Goal: Task Accomplishment & Management: Manage account settings

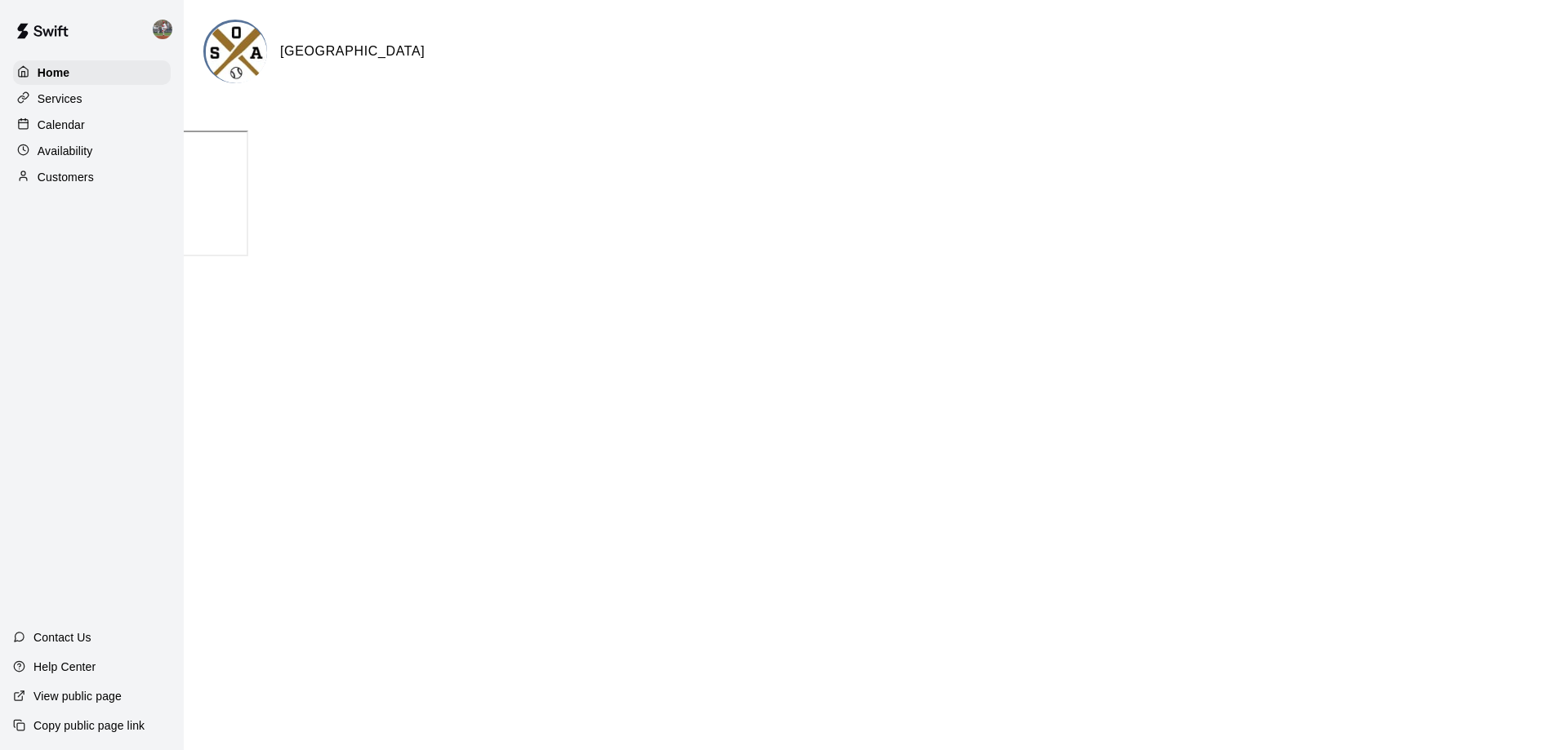
click at [80, 128] on p "Calendar" at bounding box center [61, 125] width 48 height 17
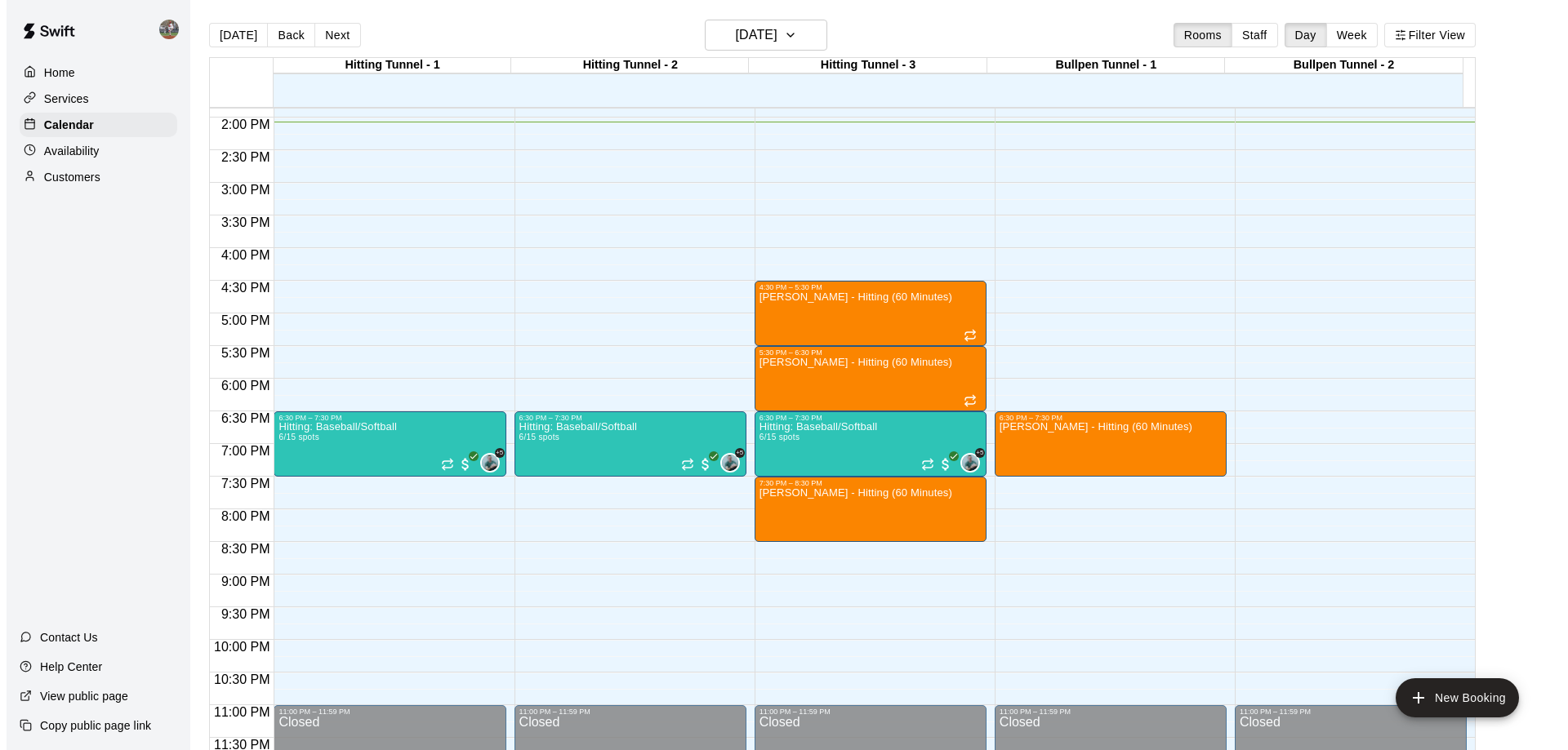
scroll to position [816, 0]
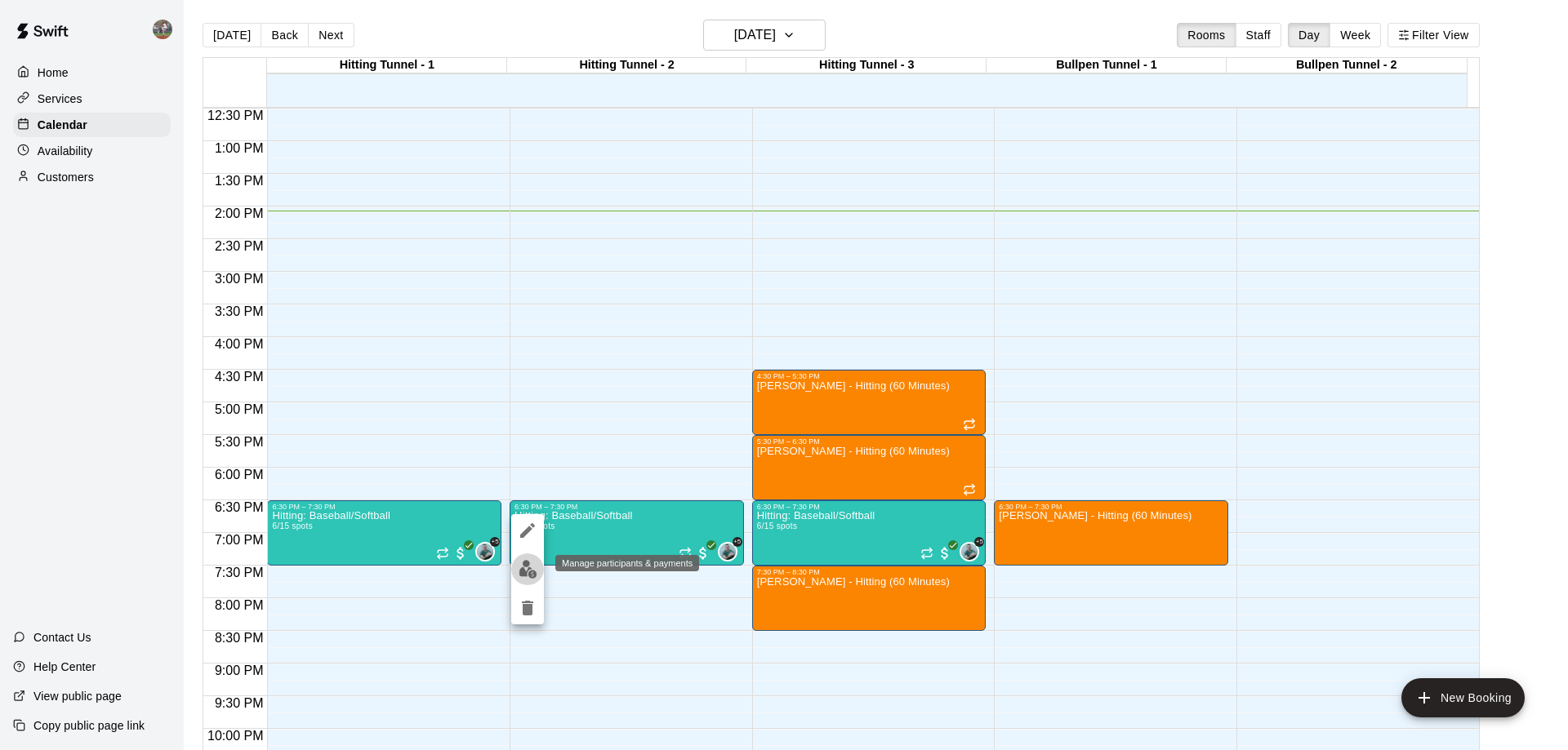
click at [533, 568] on img "edit" at bounding box center [527, 569] width 18 height 18
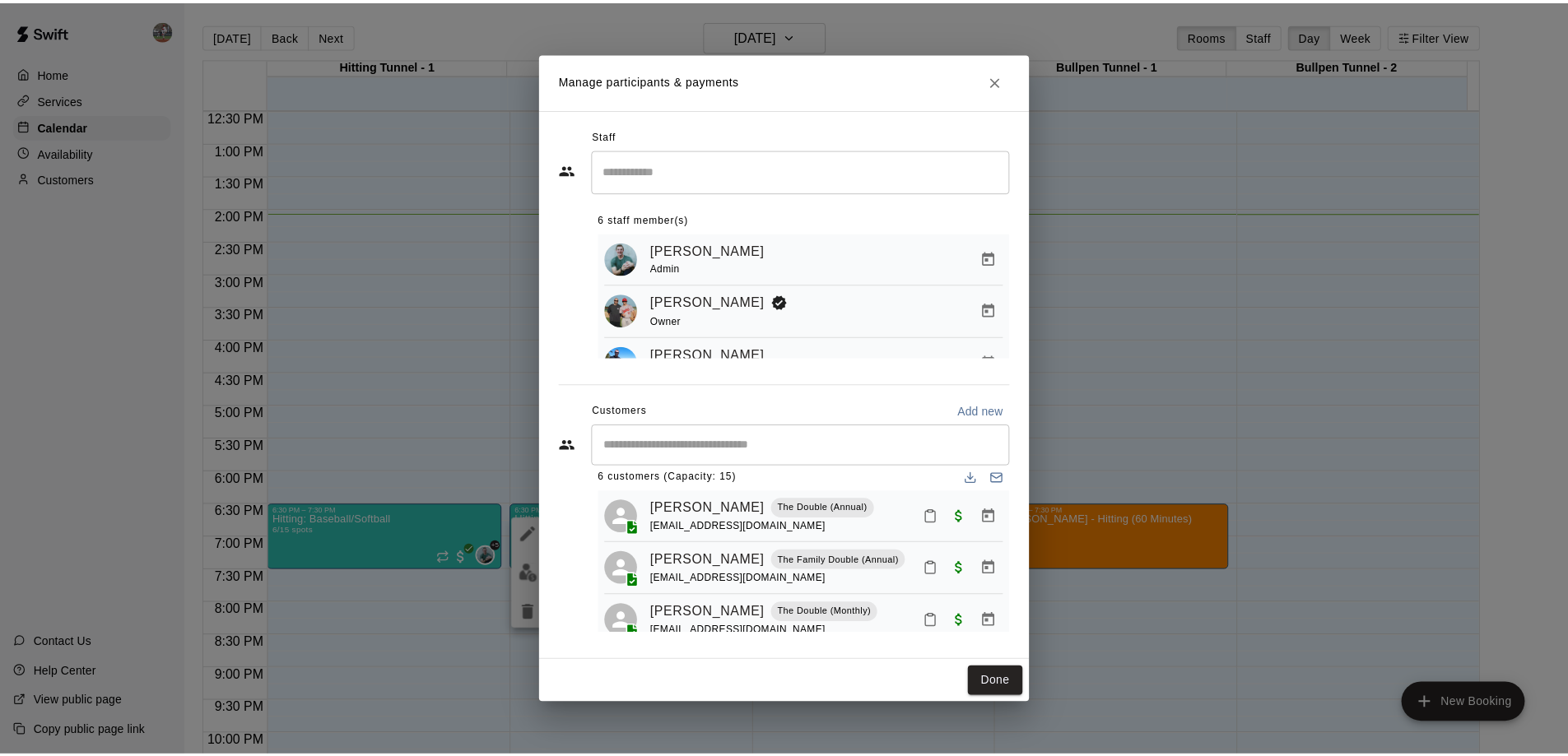
scroll to position [0, 0]
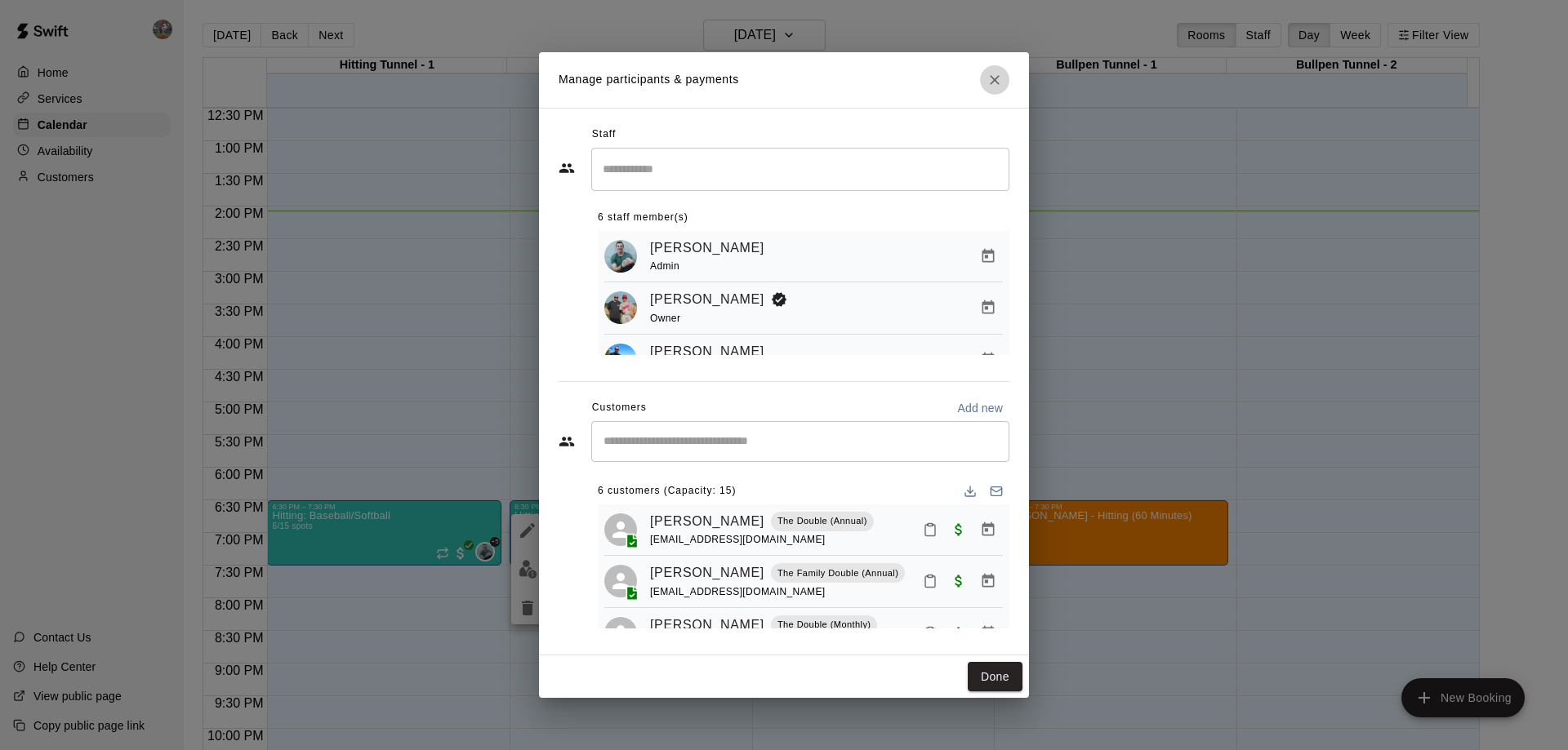
click at [998, 81] on icon "Close" at bounding box center [995, 80] width 17 height 17
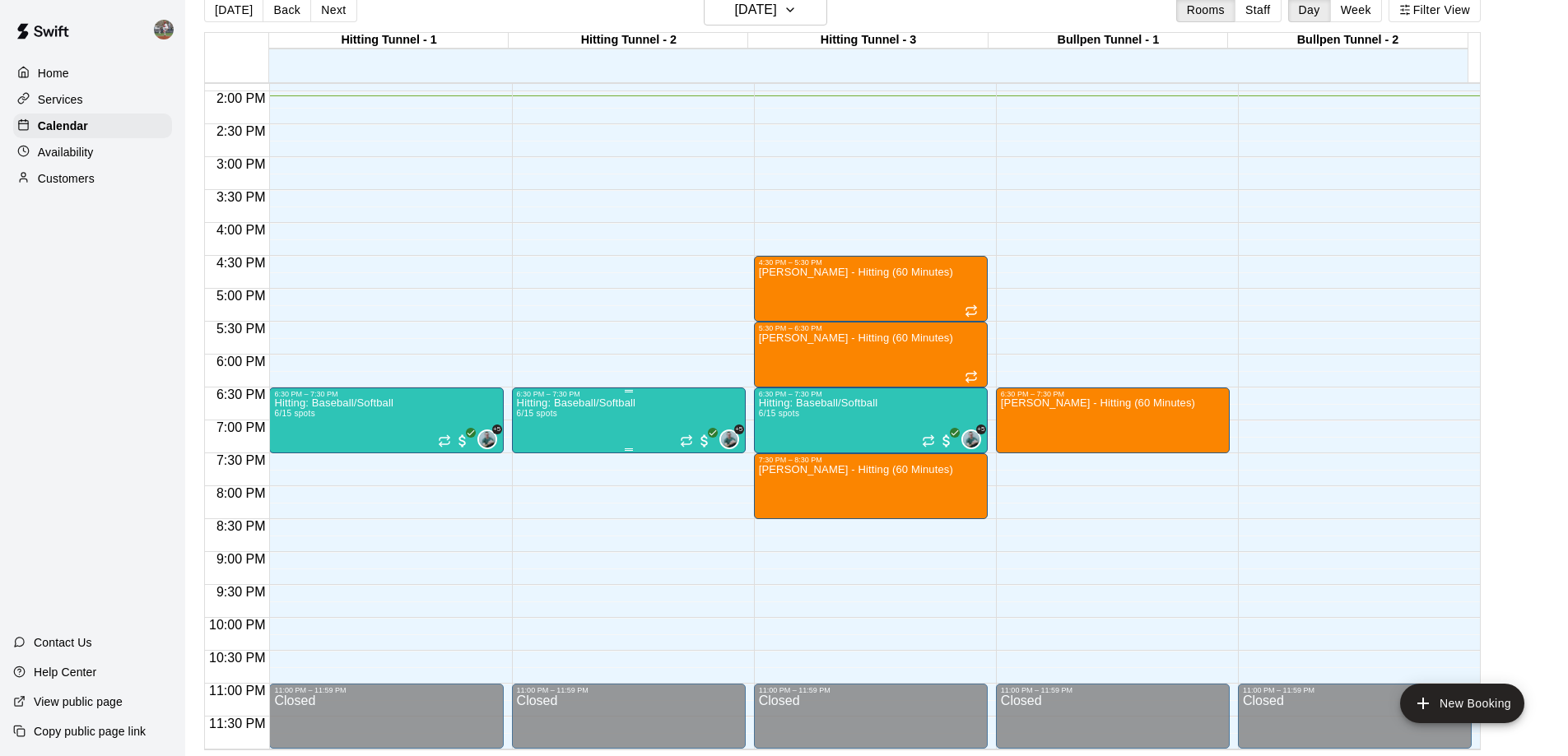
scroll to position [26, 0]
